Goal: Information Seeking & Learning: Learn about a topic

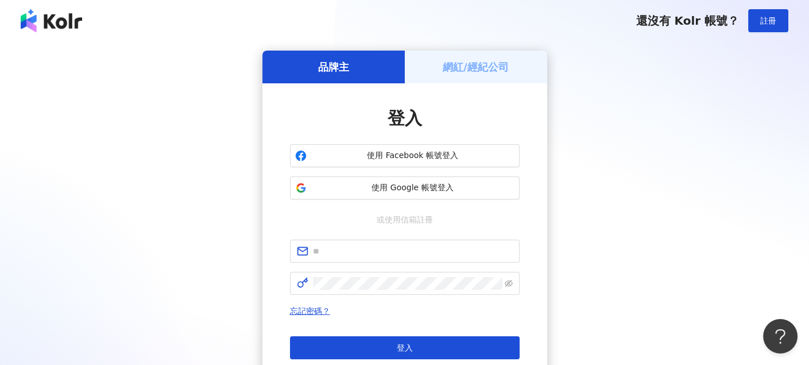
click at [584, 131] on div "品牌主 網紅/經紀公司 登入 使用 Facebook 帳號登入 使用 Google 帳號登入 或使用信箱註冊 忘記密碼？ 登入 還沒有 Kolr 帳號？ 立即…" at bounding box center [405, 228] width 782 height 354
click at [354, 245] on input "text" at bounding box center [413, 251] width 200 height 13
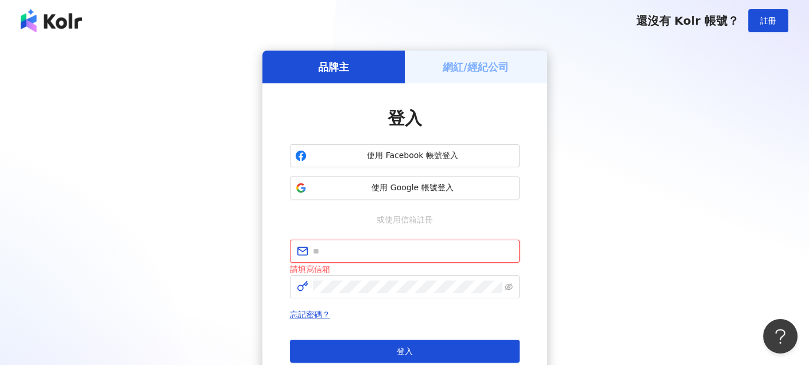
type input "**********"
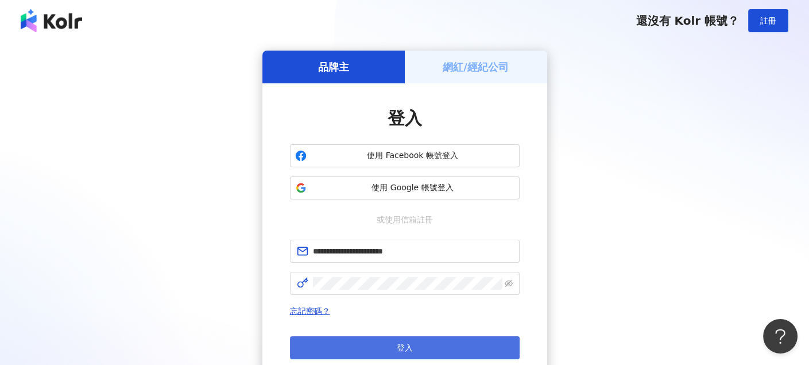
click at [412, 348] on span "登入" at bounding box center [405, 347] width 16 height 9
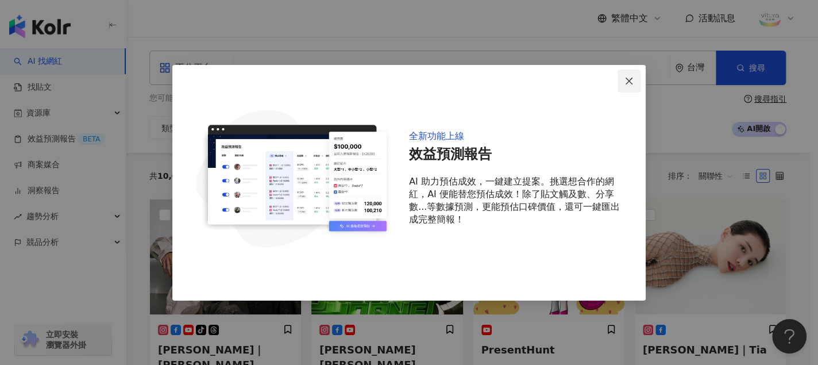
click at [630, 77] on icon "close" at bounding box center [628, 80] width 9 height 9
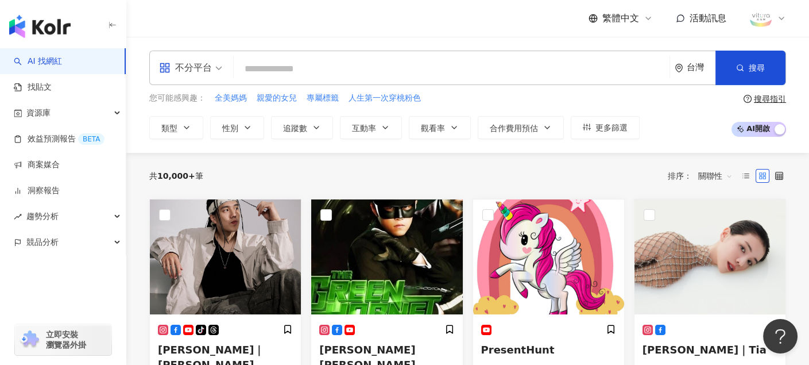
click at [209, 65] on div "不分平台" at bounding box center [185, 68] width 53 height 18
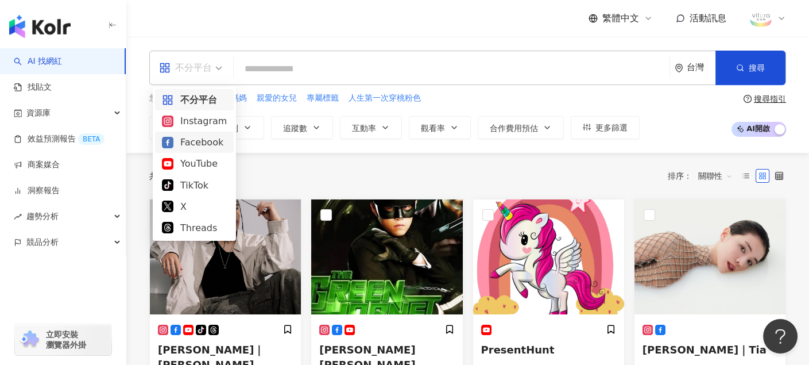
click at [190, 139] on div "Facebook" at bounding box center [194, 142] width 65 height 14
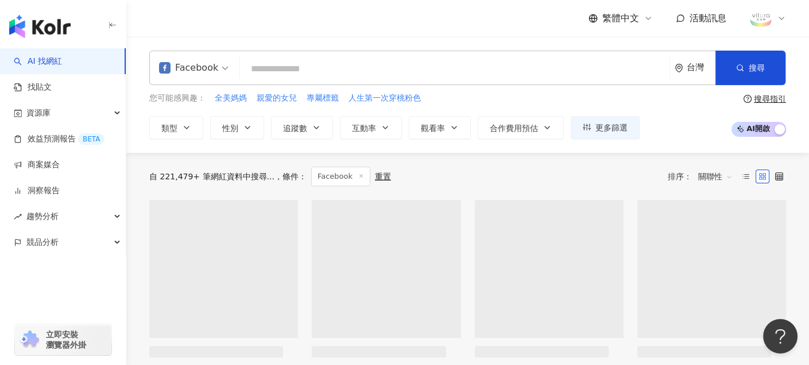
click at [312, 68] on input "search" at bounding box center [455, 69] width 420 height 22
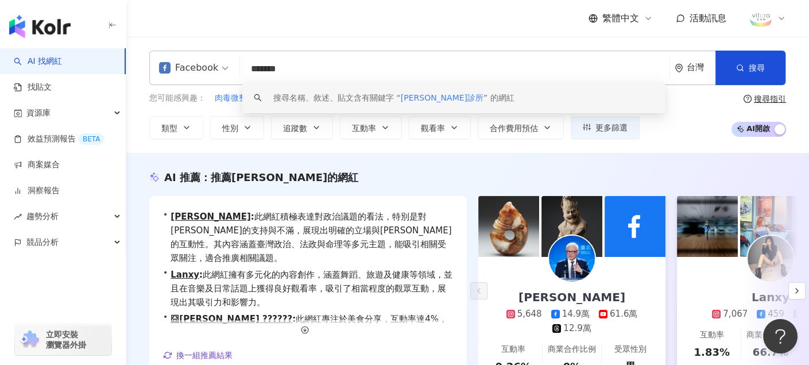
click at [440, 93] on span "徐健倫親子診所" at bounding box center [442, 97] width 83 height 9
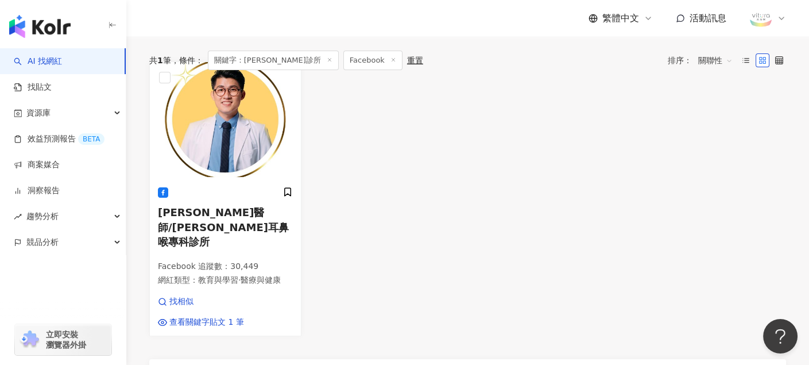
scroll to position [402, 0]
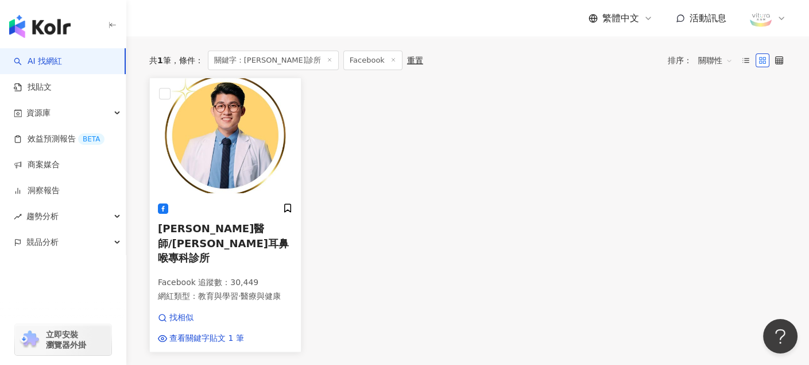
type input "*******"
click at [244, 214] on div at bounding box center [225, 209] width 135 height 12
click at [274, 60] on span "關鍵字：徐健倫親子診所" at bounding box center [273, 61] width 131 height 20
click at [261, 65] on span "關鍵字：徐健倫親子診所" at bounding box center [273, 61] width 131 height 20
click at [43, 57] on link "AI 找網紅" at bounding box center [38, 61] width 48 height 11
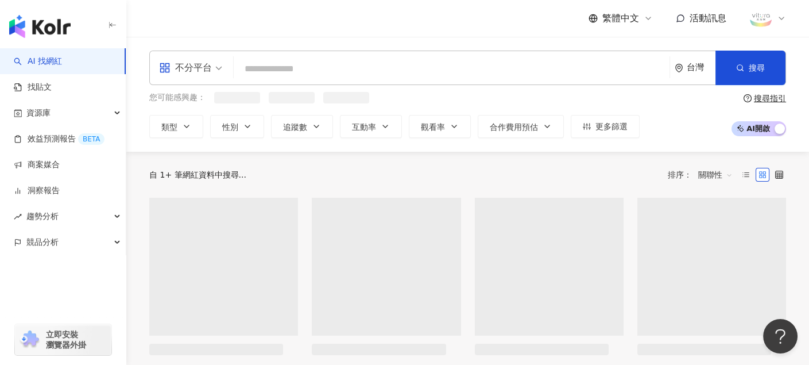
click at [276, 67] on input "search" at bounding box center [451, 69] width 427 height 22
click at [193, 67] on div "不分平台" at bounding box center [185, 68] width 53 height 18
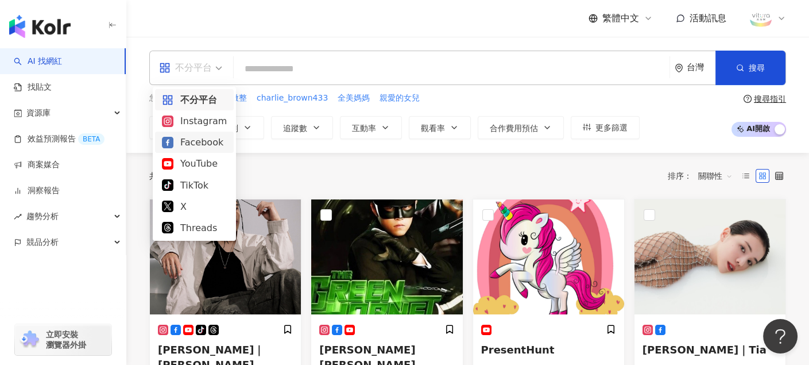
click at [191, 140] on div "Facebook" at bounding box center [194, 142] width 65 height 14
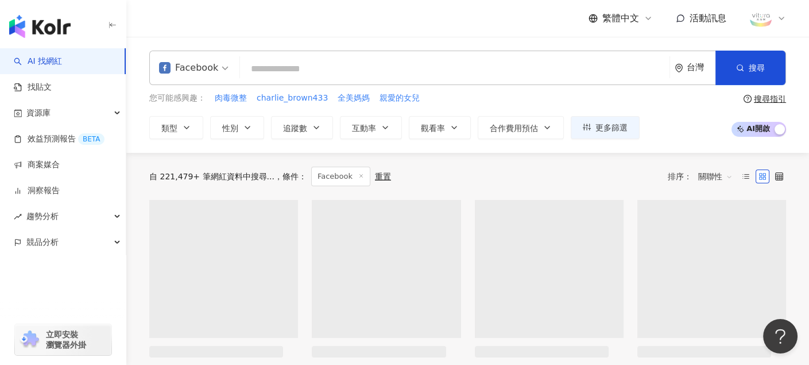
click at [353, 68] on input "search" at bounding box center [455, 69] width 420 height 22
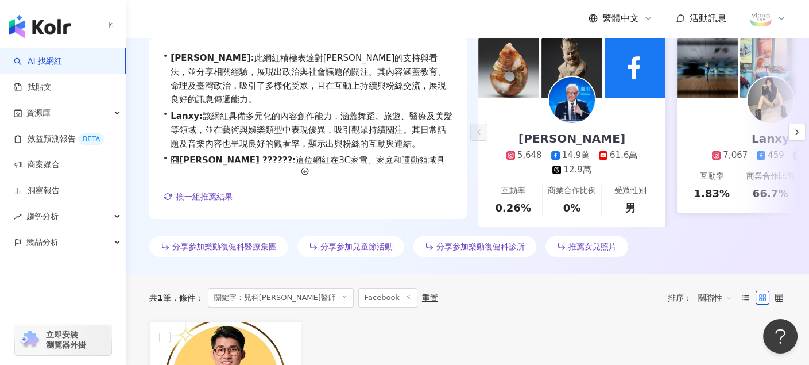
scroll to position [172, 0]
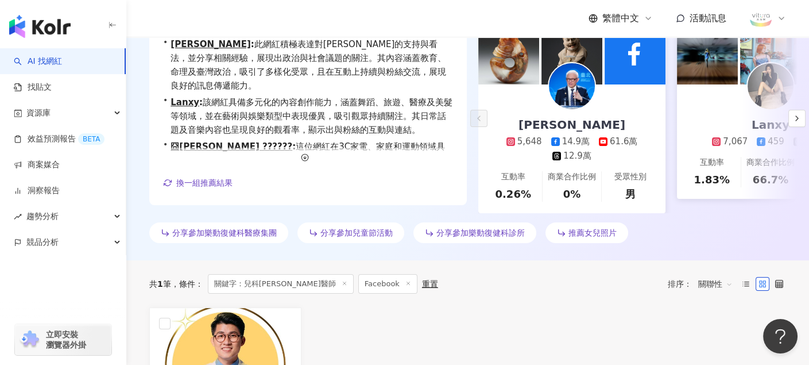
type input "*******"
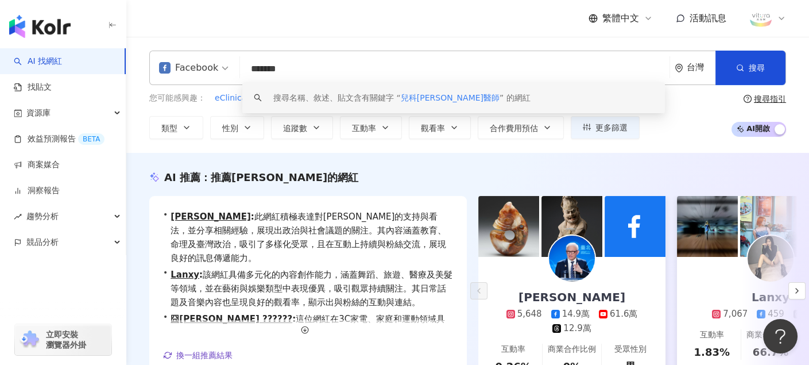
click at [418, 94] on span "兒科徐健倫醫師" at bounding box center [450, 97] width 99 height 9
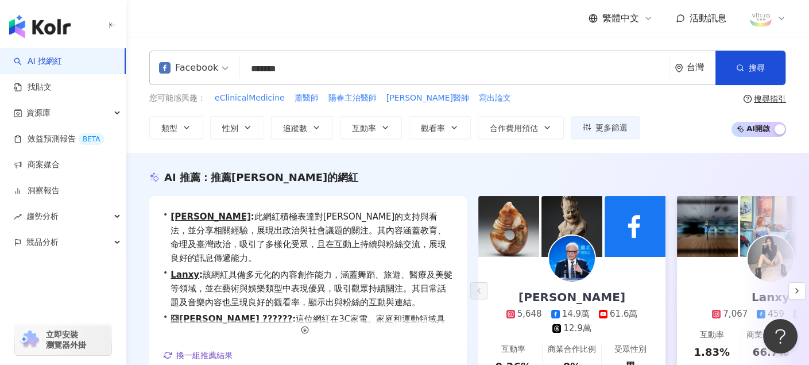
click at [357, 67] on input "*******" at bounding box center [455, 69] width 420 height 22
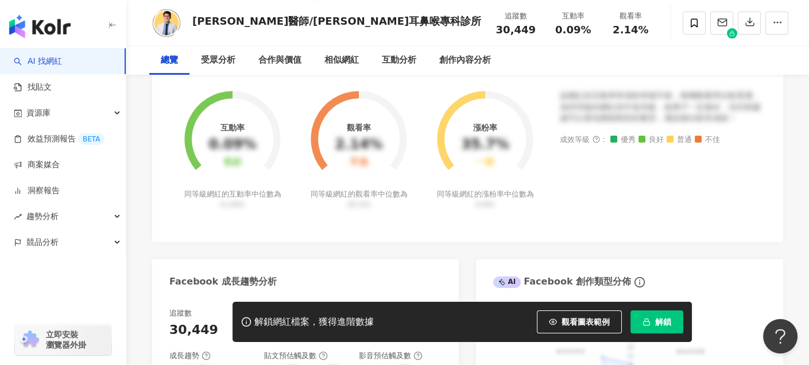
scroll to position [460, 0]
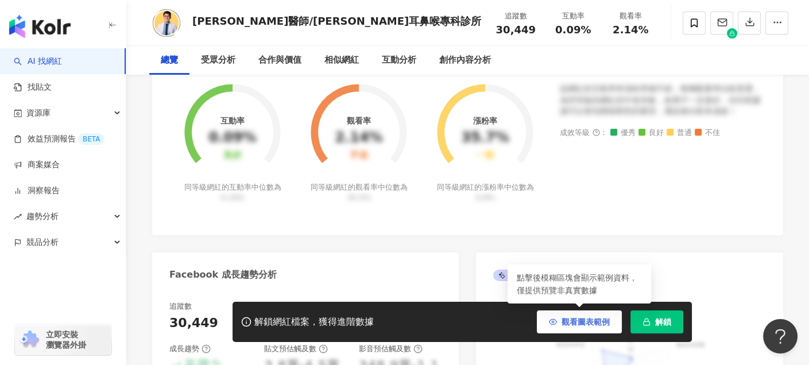
click at [574, 312] on button "觀看圖表範例" at bounding box center [579, 321] width 85 height 23
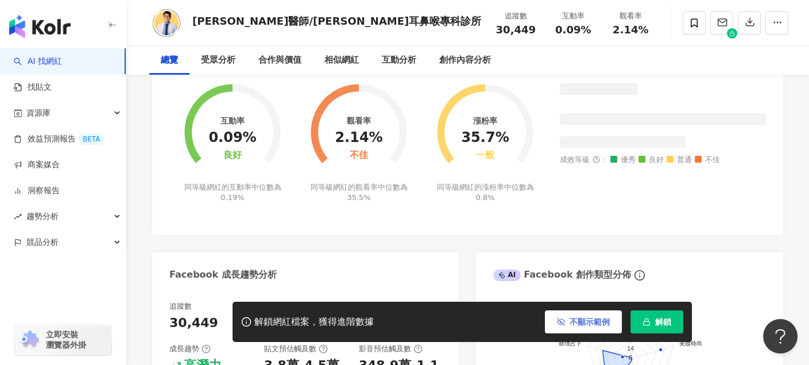
click at [576, 323] on span "不顯示範例" at bounding box center [590, 321] width 40 height 9
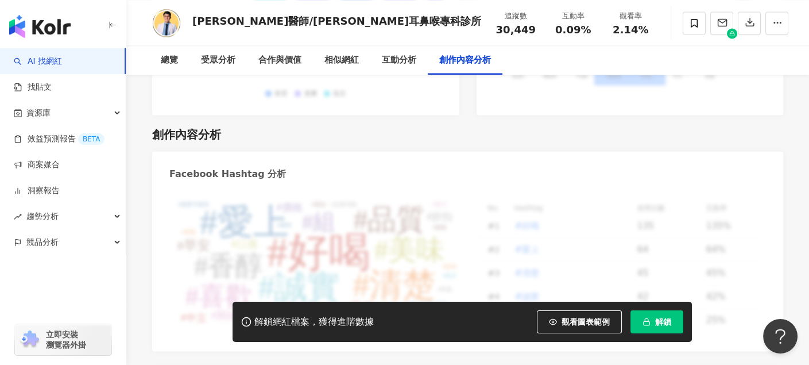
scroll to position [3102, 0]
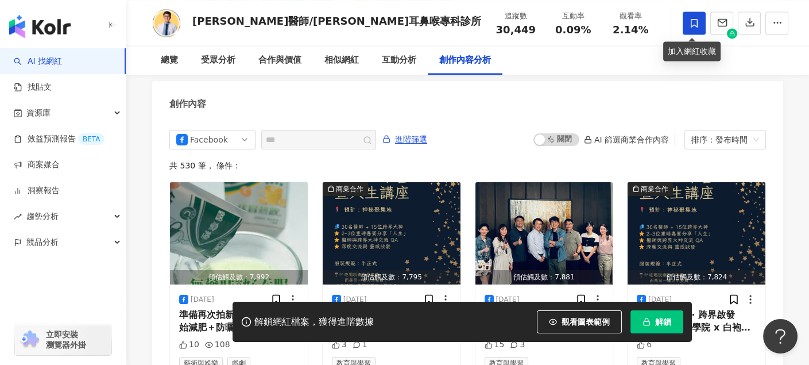
click at [696, 22] on icon at bounding box center [694, 23] width 10 height 10
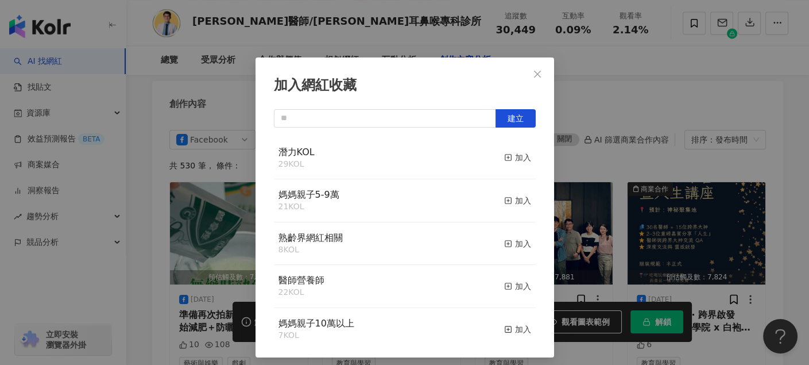
click at [407, 292] on div "醫師營養師 22 KOL 加入" at bounding box center [405, 286] width 262 height 43
click at [505, 286] on div "加入" at bounding box center [517, 286] width 27 height 13
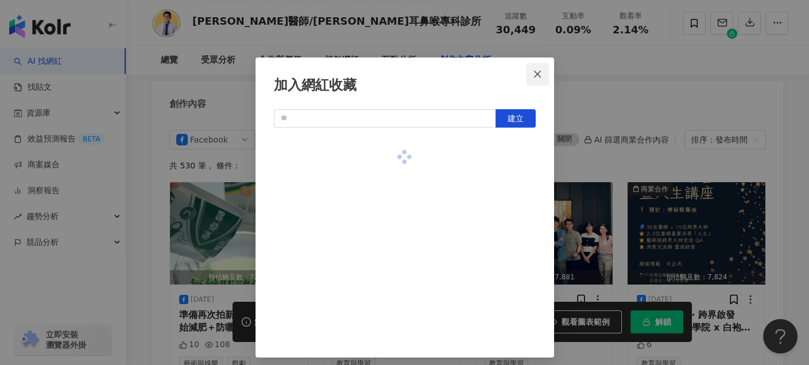
click at [536, 72] on icon "close" at bounding box center [537, 74] width 9 height 9
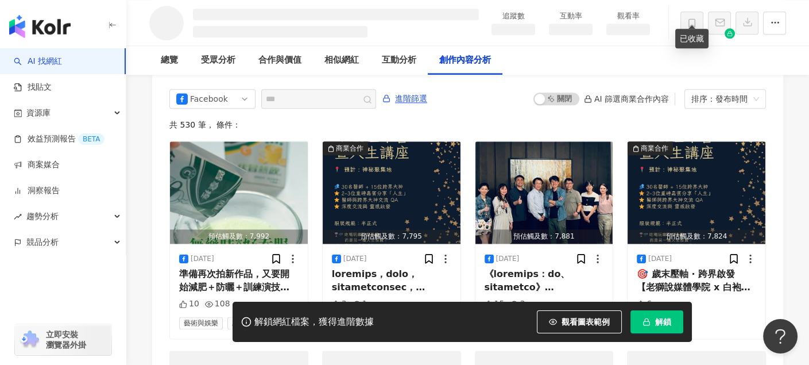
scroll to position [2514, 0]
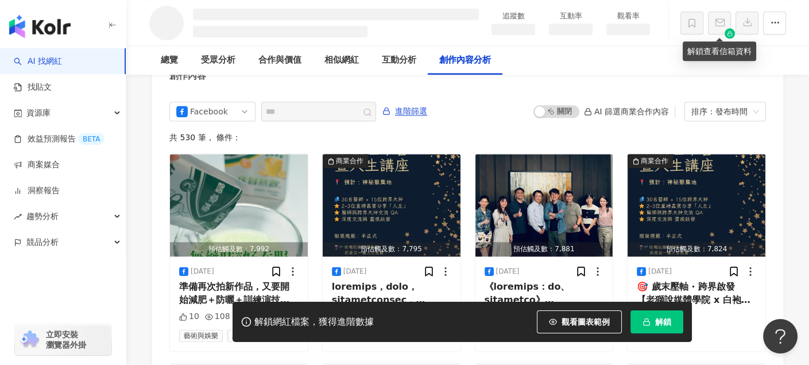
click at [725, 32] on div at bounding box center [730, 33] width 10 height 10
click at [731, 30] on icon at bounding box center [730, 31] width 2 height 2
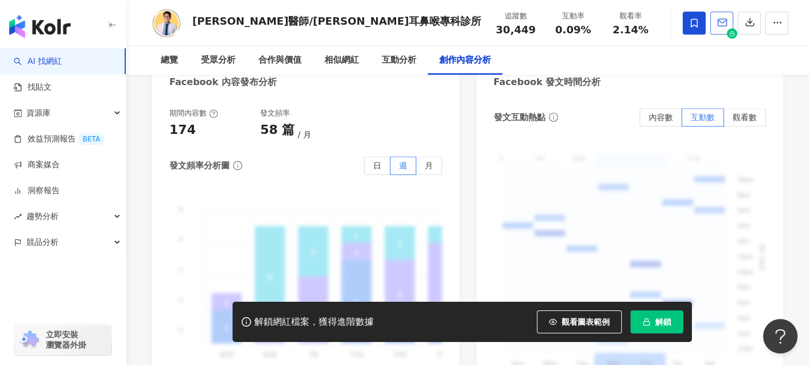
scroll to position [3089, 0]
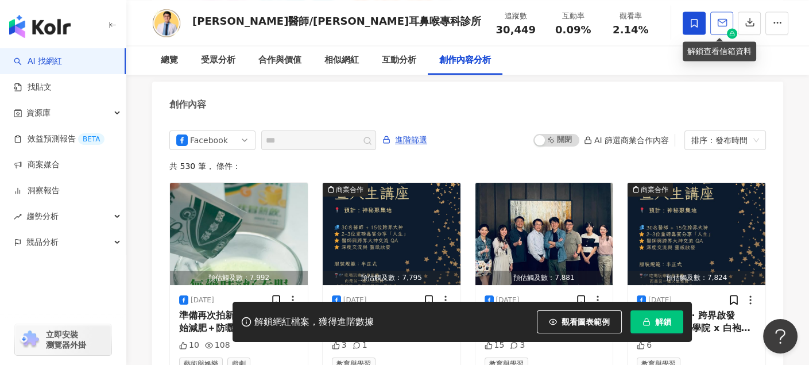
click at [719, 24] on icon "button" at bounding box center [722, 22] width 10 height 10
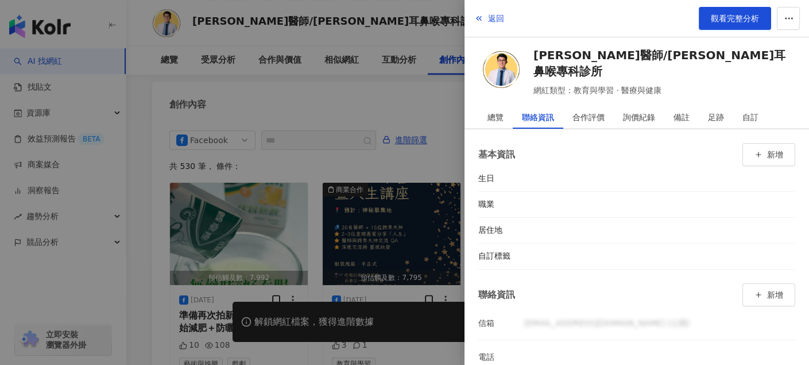
click at [317, 44] on div at bounding box center [404, 182] width 809 height 365
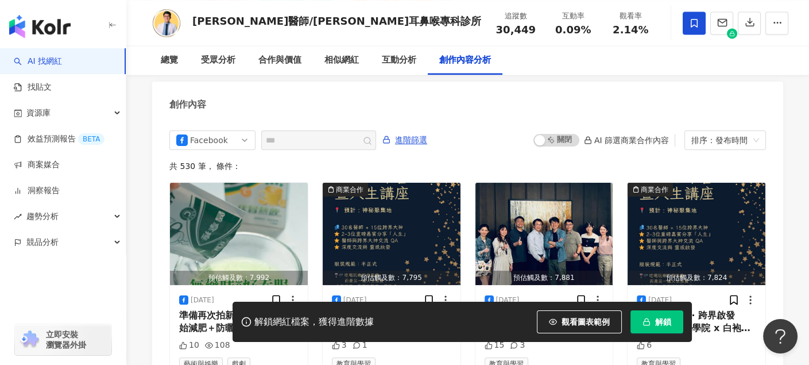
click at [655, 319] on span "解鎖" at bounding box center [663, 321] width 16 height 9
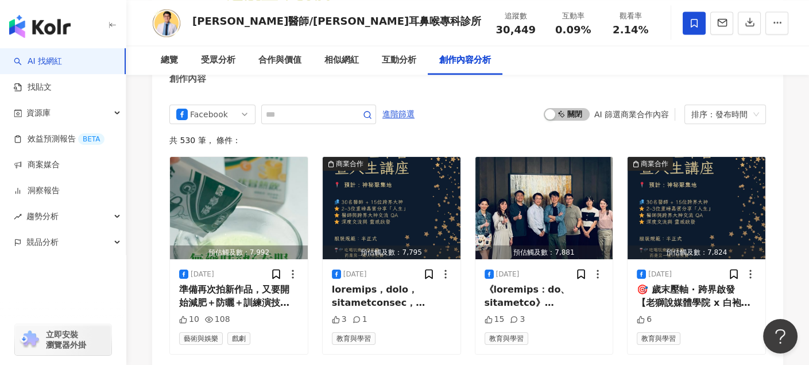
scroll to position [3114, 0]
